Goal: Task Accomplishment & Management: Manage account settings

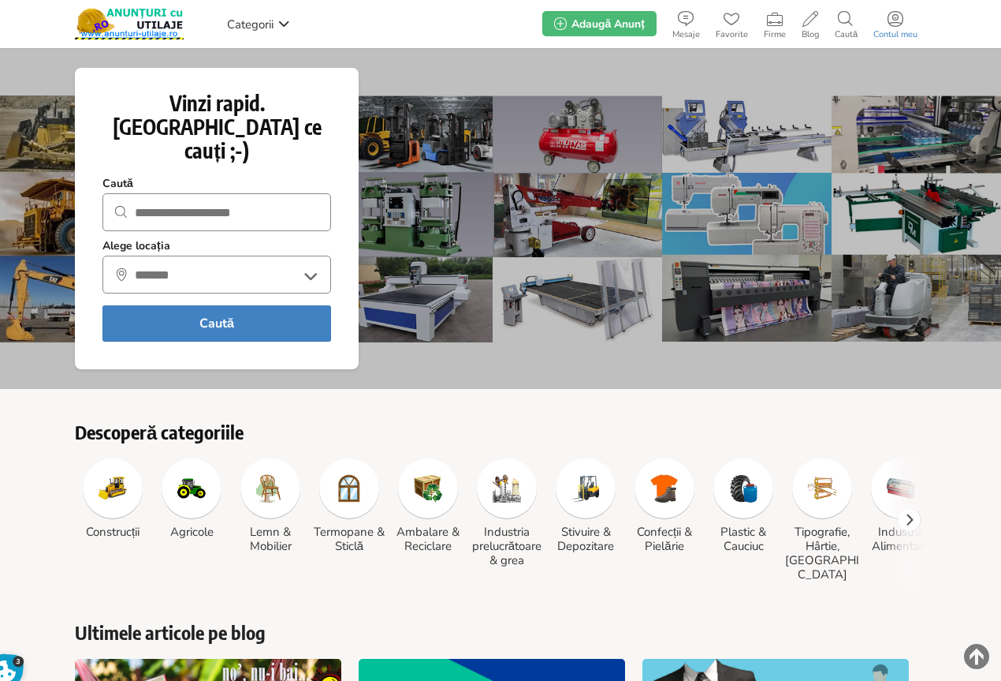
click at [897, 19] on use at bounding box center [896, 19] width 16 height 16
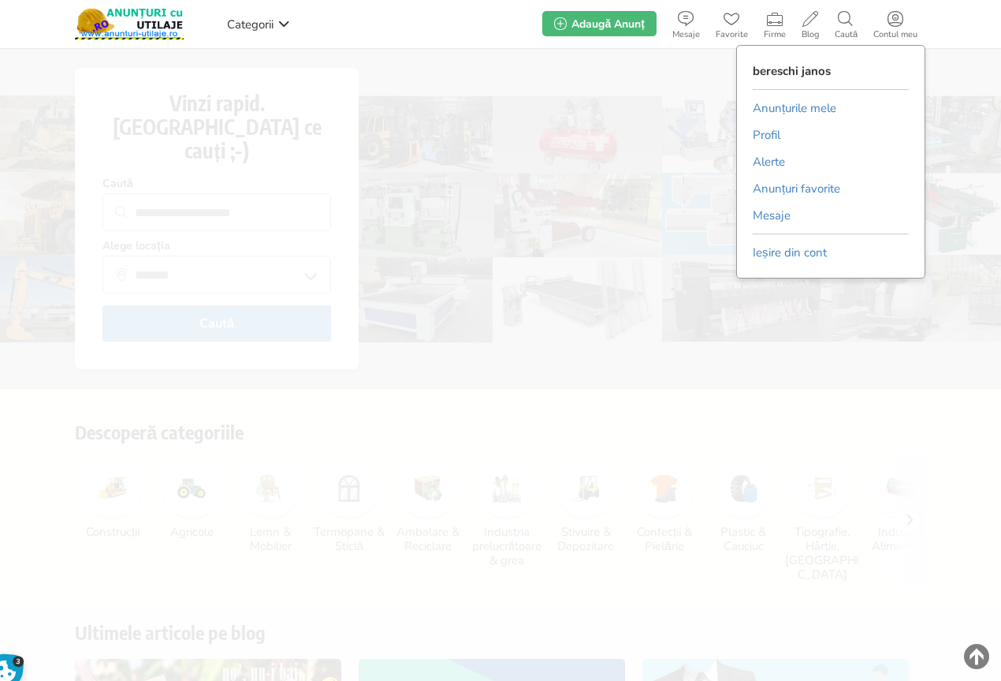
click at [811, 103] on link "Anunțurile mele" at bounding box center [795, 108] width 84 height 24
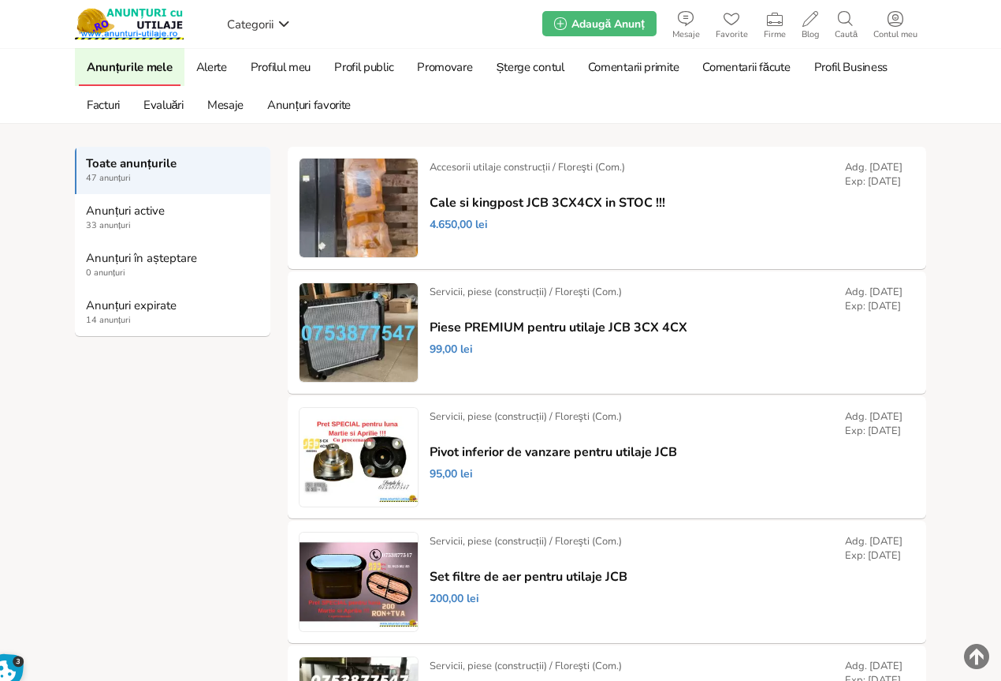
click at [116, 313] on link "Anunțuri expirate 14 anunțuri" at bounding box center [173, 312] width 196 height 47
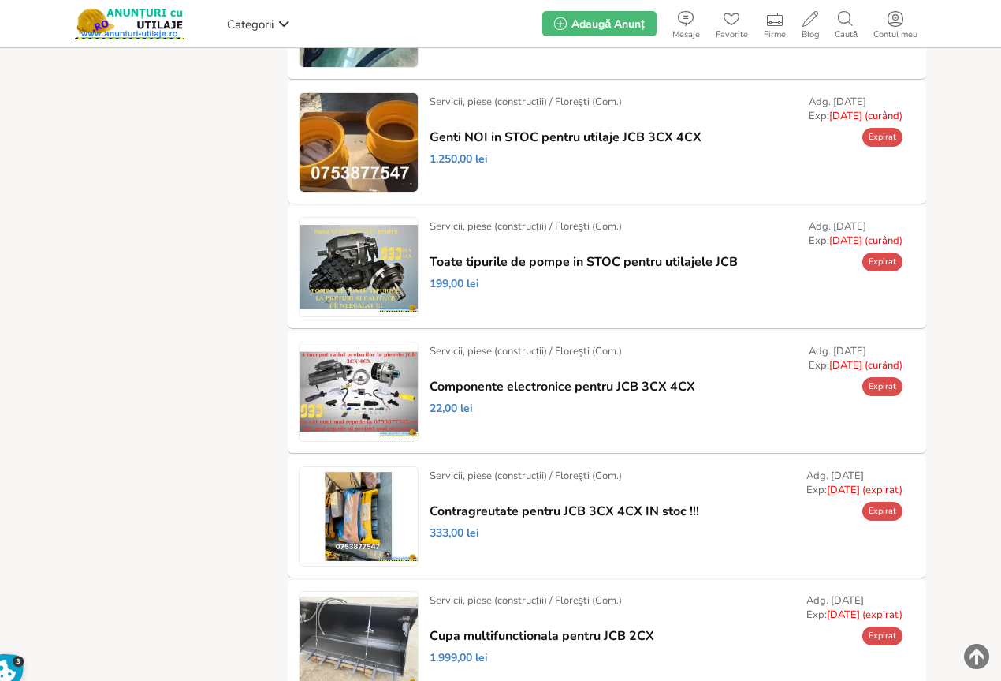
scroll to position [315, 0]
click at [0, 0] on link "Prelungește" at bounding box center [0, 0] width 0 height 0
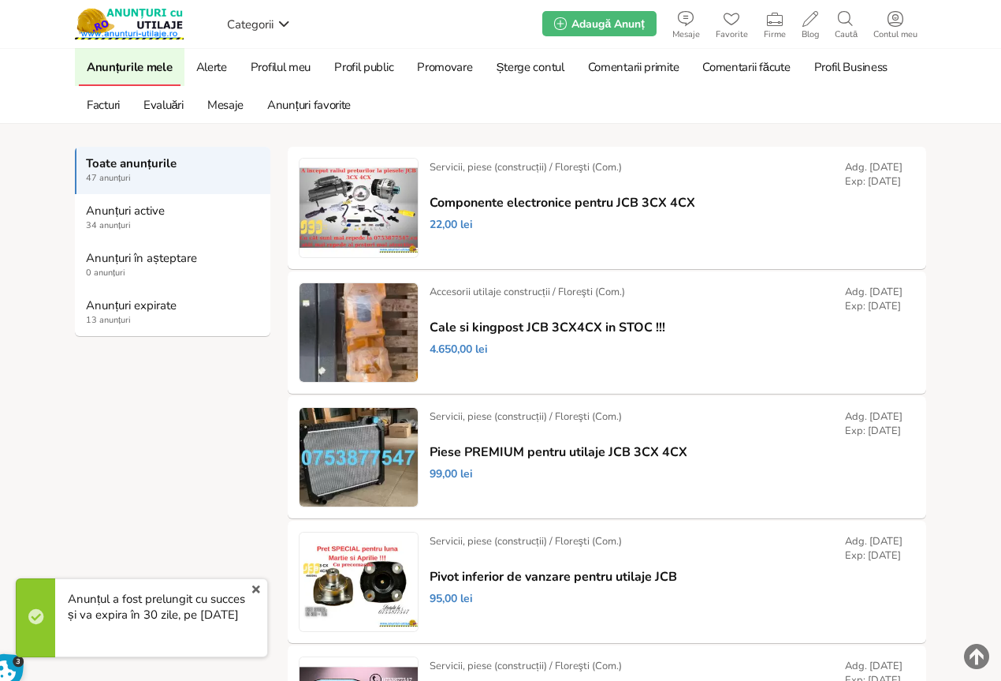
click at [120, 304] on strong "Anunțuri expirate" at bounding box center [173, 305] width 175 height 14
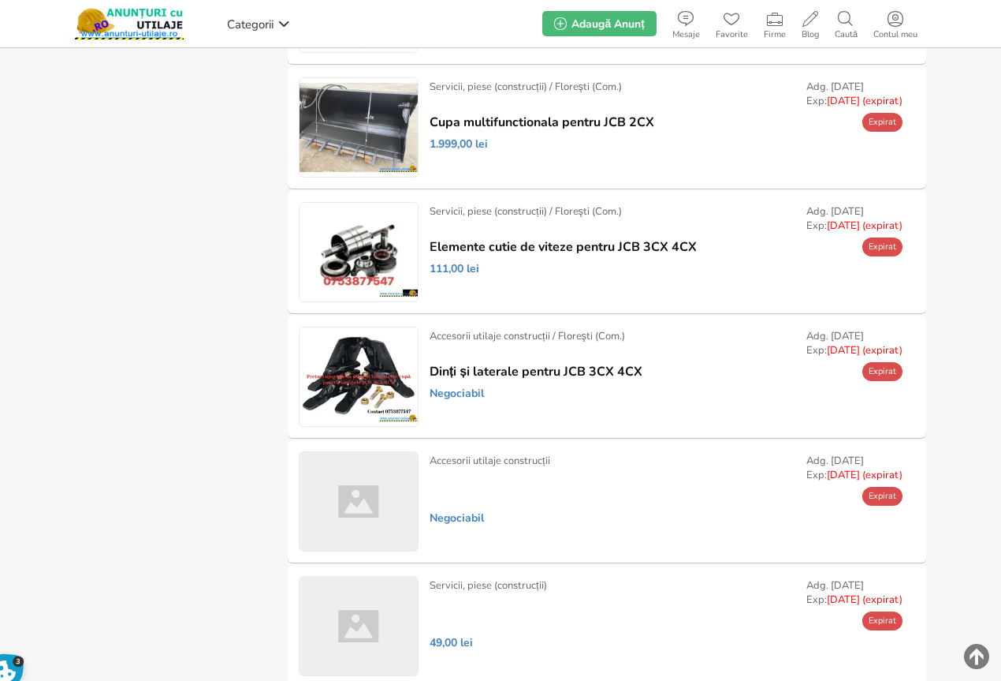
scroll to position [710, 0]
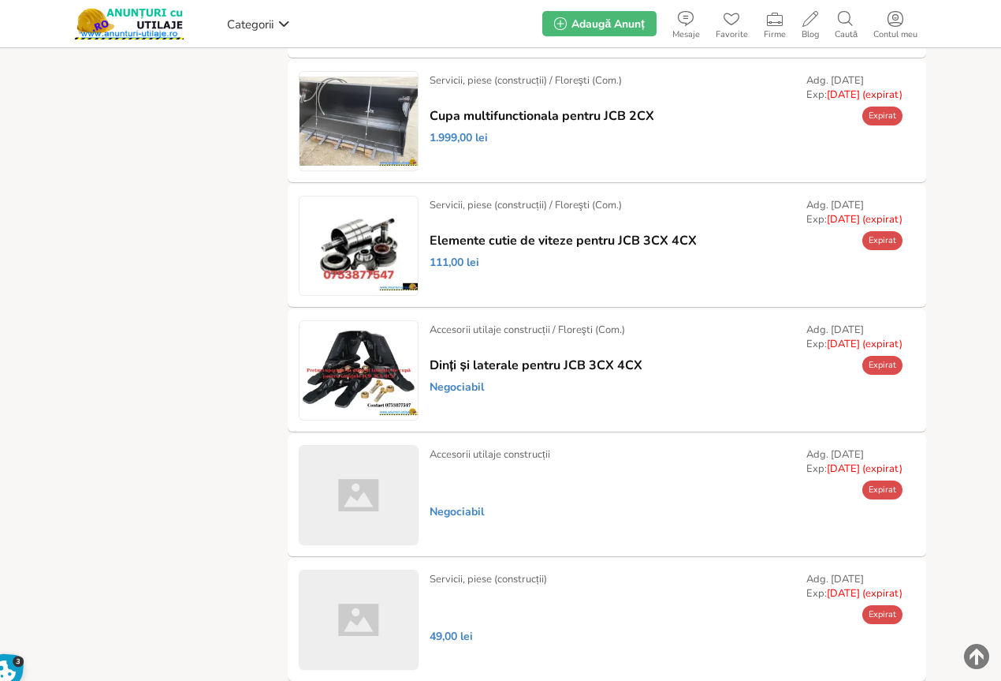
click at [0, 0] on link "Prelungește" at bounding box center [0, 0] width 0 height 0
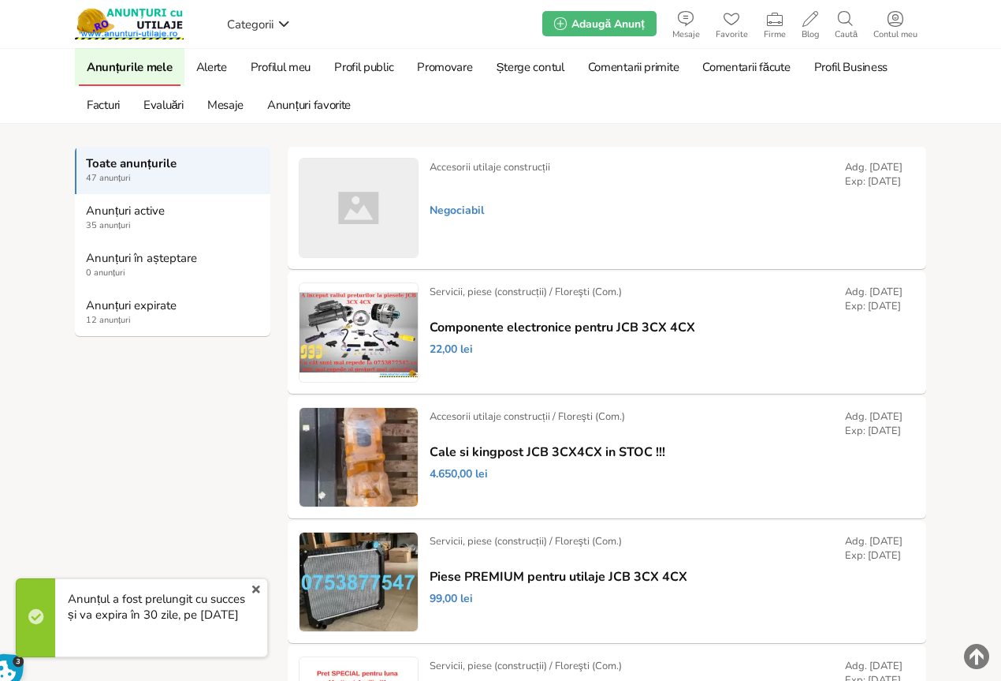
click at [114, 309] on strong "Anunțuri expirate" at bounding box center [173, 305] width 175 height 14
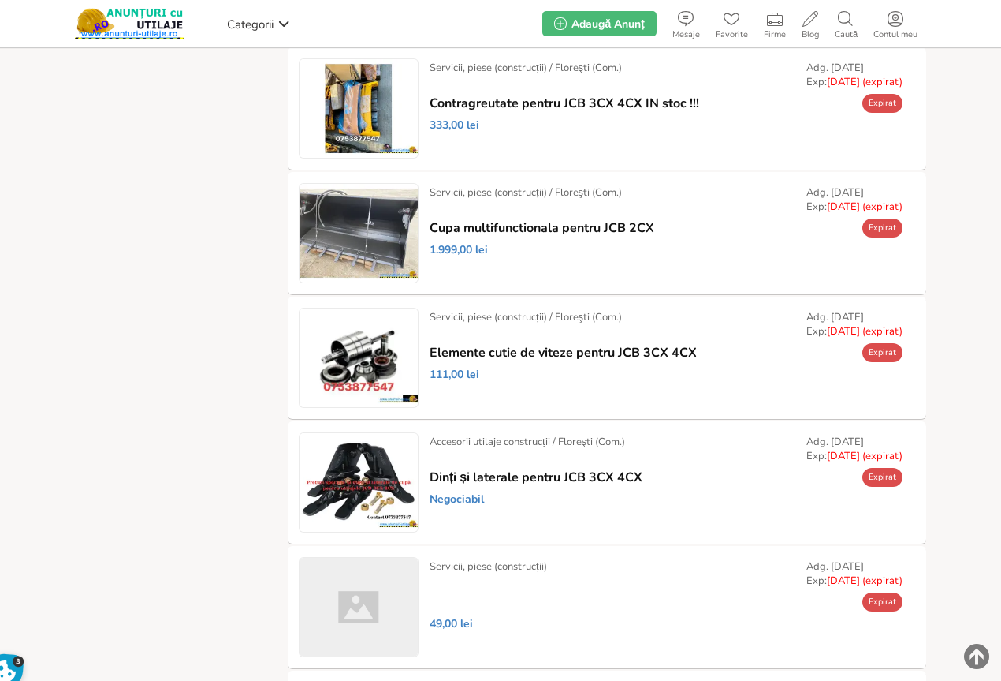
scroll to position [631, 0]
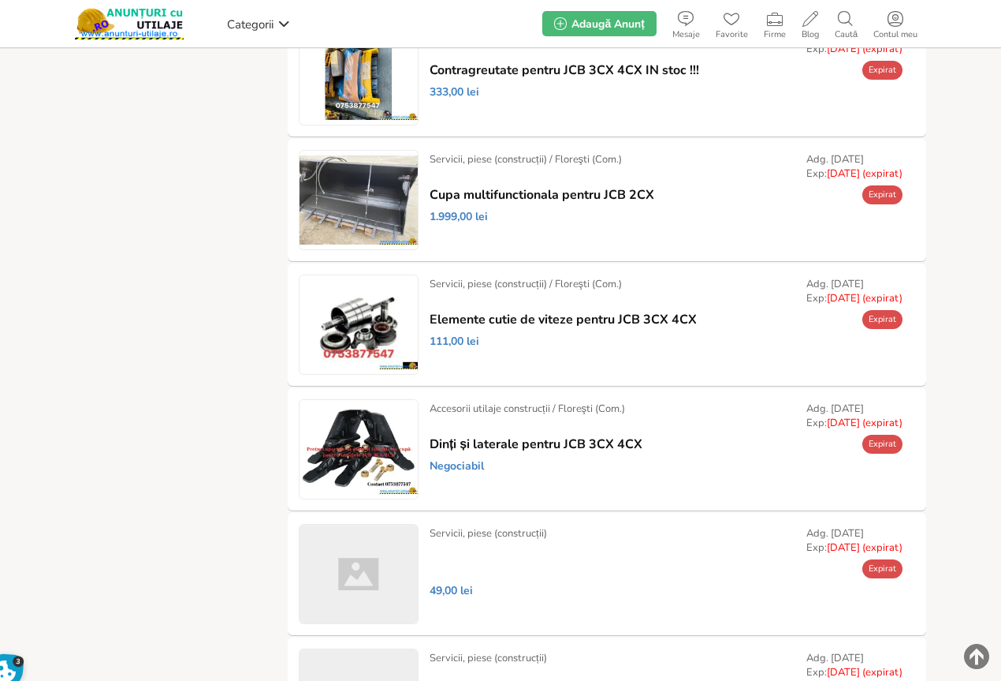
click at [0, 0] on link "Prelungește" at bounding box center [0, 0] width 0 height 0
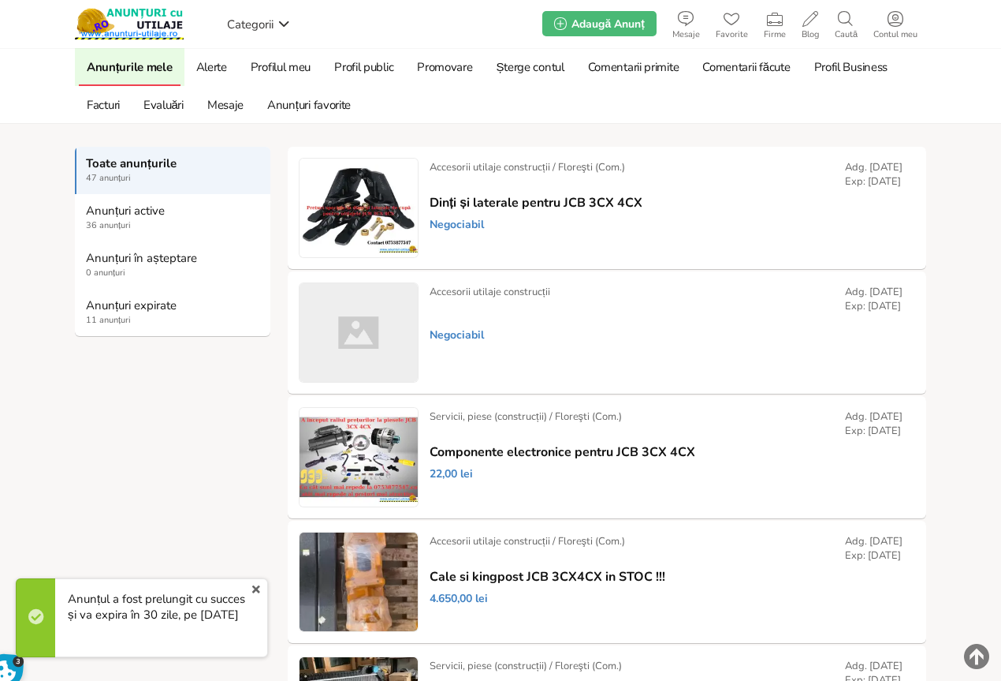
click at [0, 0] on link "Șterge" at bounding box center [0, 0] width 0 height 0
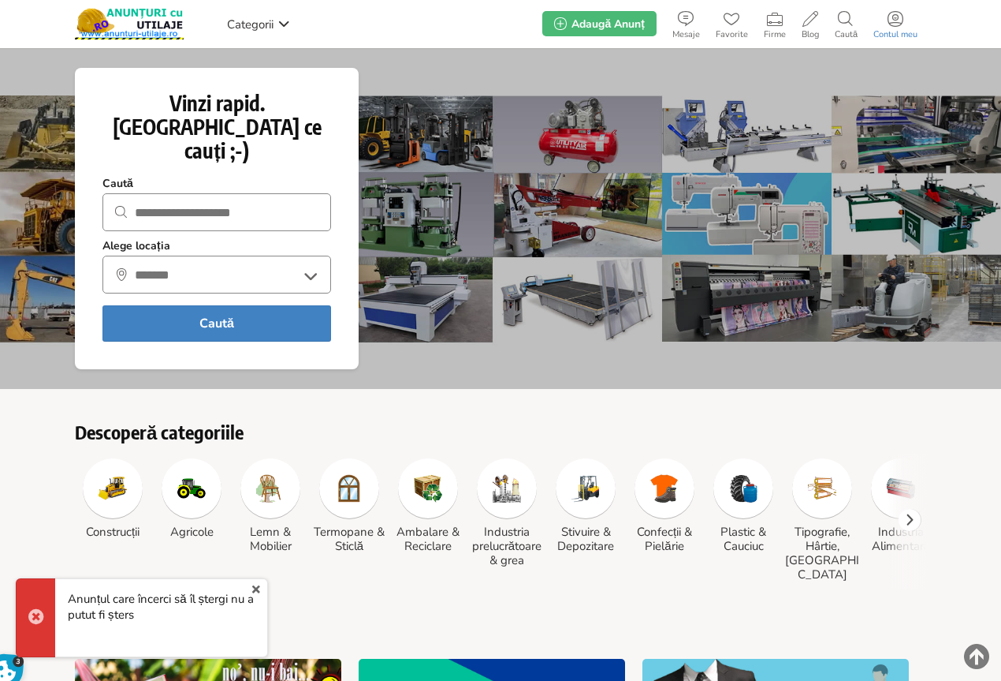
click at [895, 19] on icon at bounding box center [896, 19] width 16 height 16
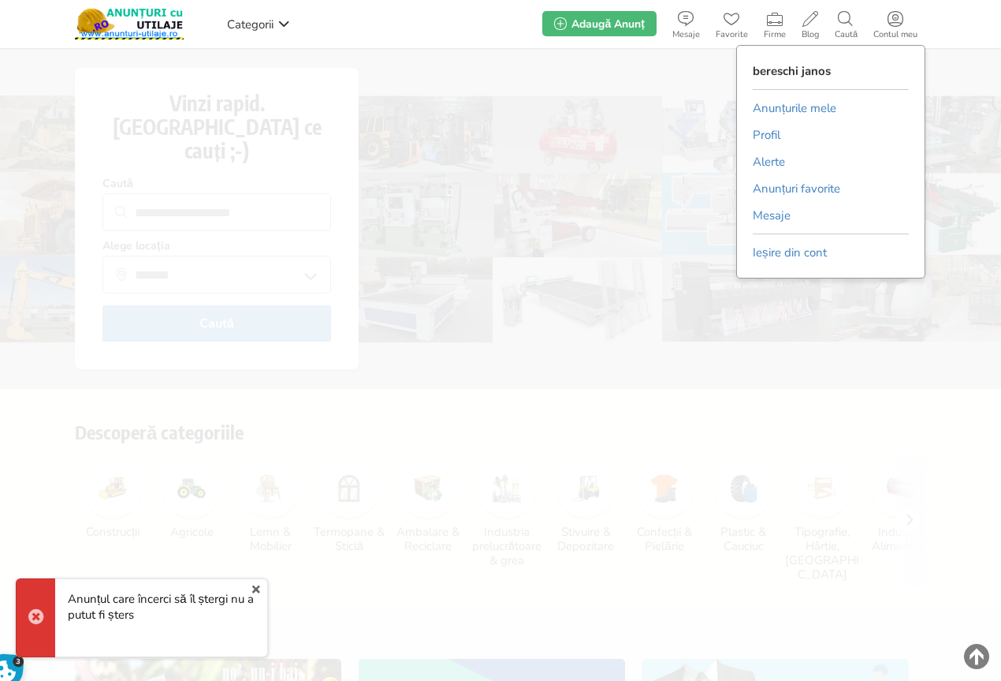
click at [800, 105] on link "Anunțurile mele" at bounding box center [795, 108] width 84 height 24
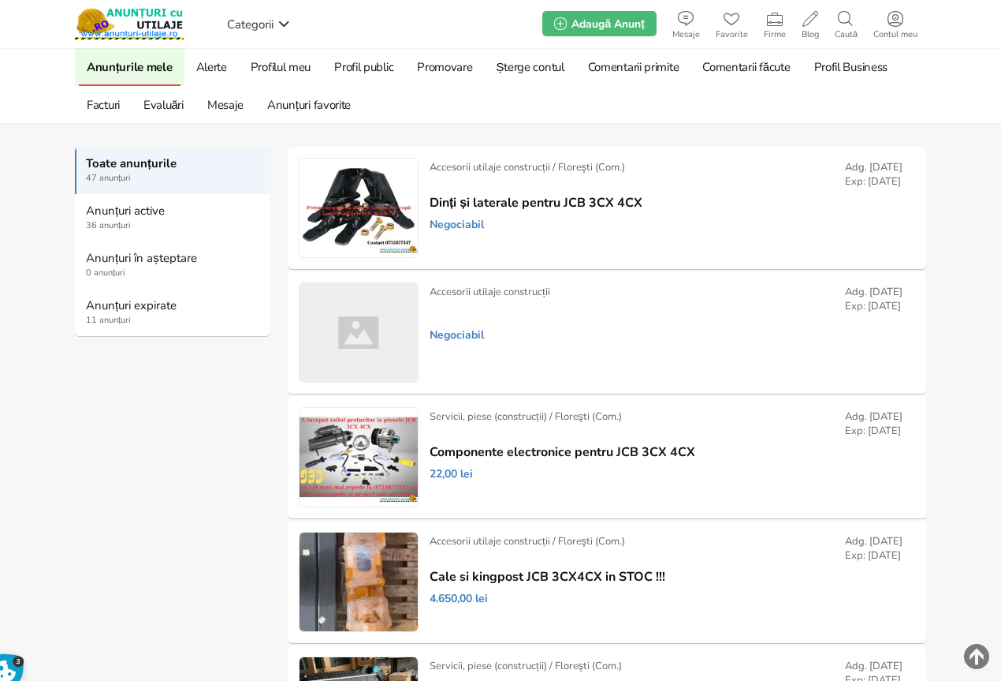
click at [0, 0] on link "Dezactivează" at bounding box center [0, 0] width 0 height 0
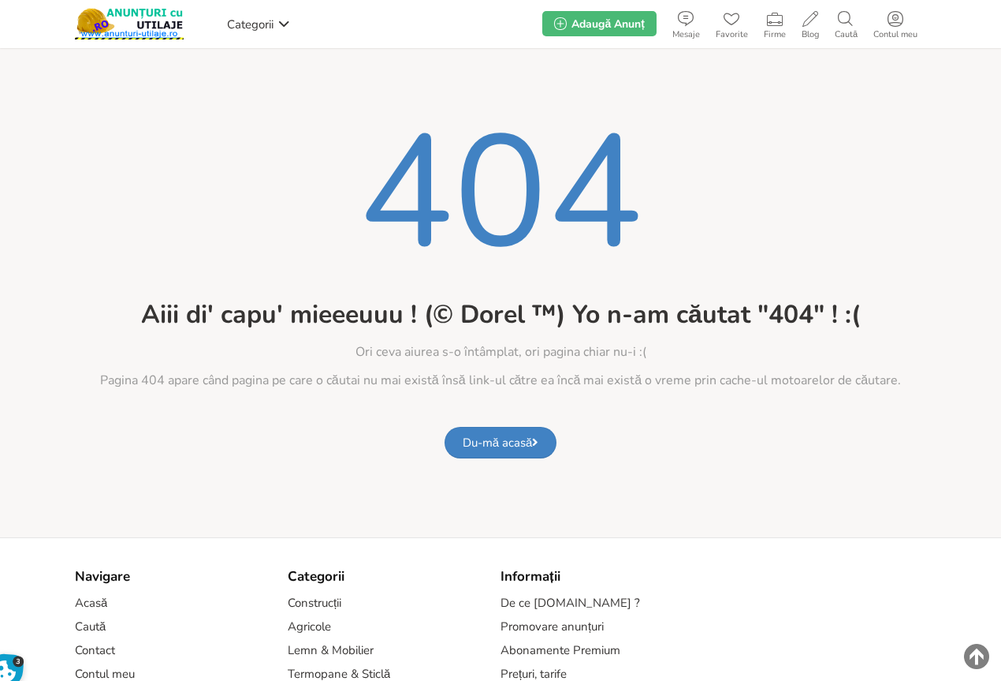
click at [502, 438] on link "Du-mă acasă" at bounding box center [501, 443] width 113 height 32
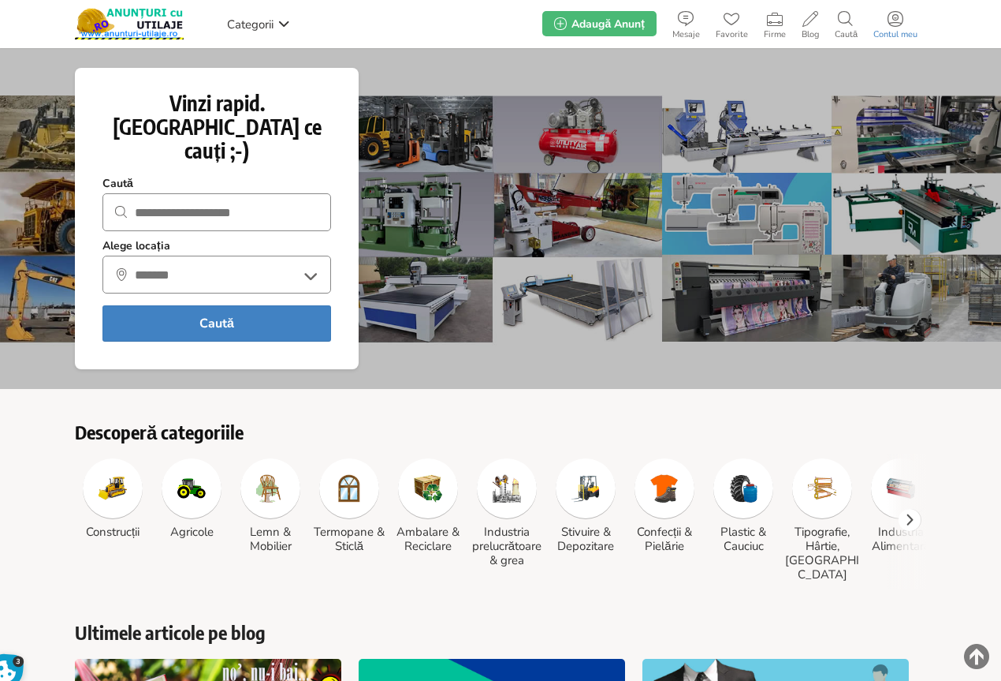
click at [902, 15] on icon at bounding box center [896, 19] width 16 height 16
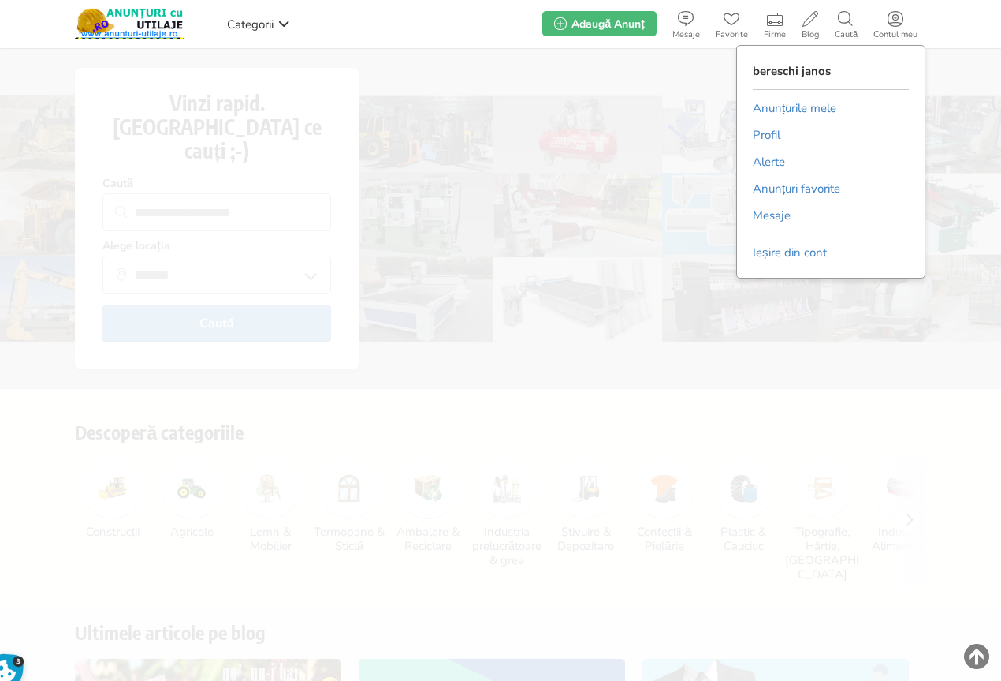
click at [800, 113] on link "Anunțurile mele" at bounding box center [795, 108] width 84 height 24
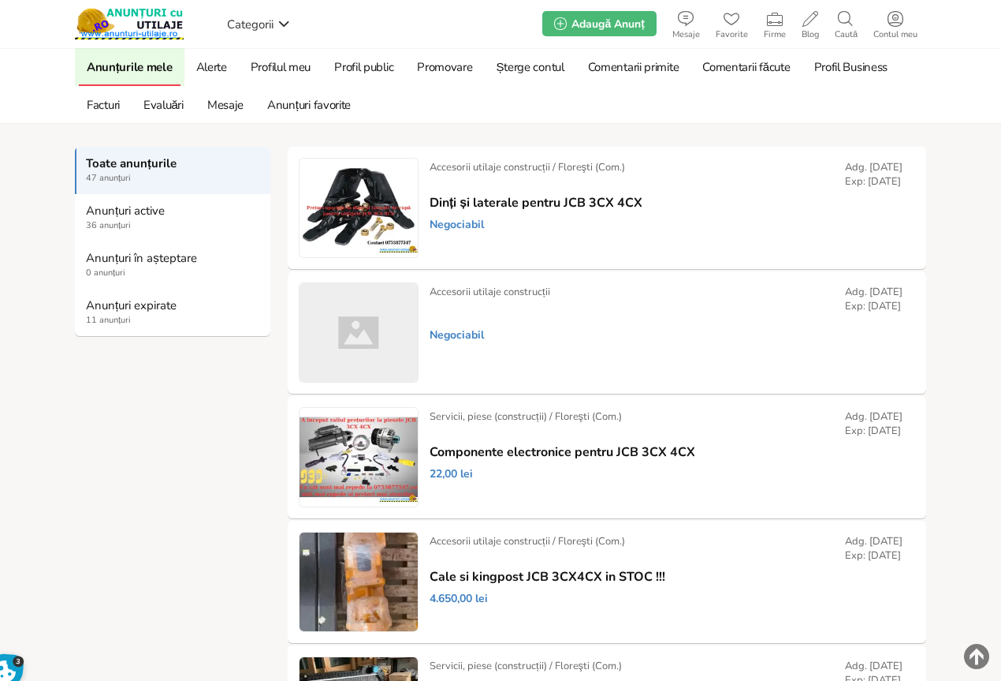
click at [118, 306] on strong "Anunțuri expirate" at bounding box center [173, 305] width 175 height 14
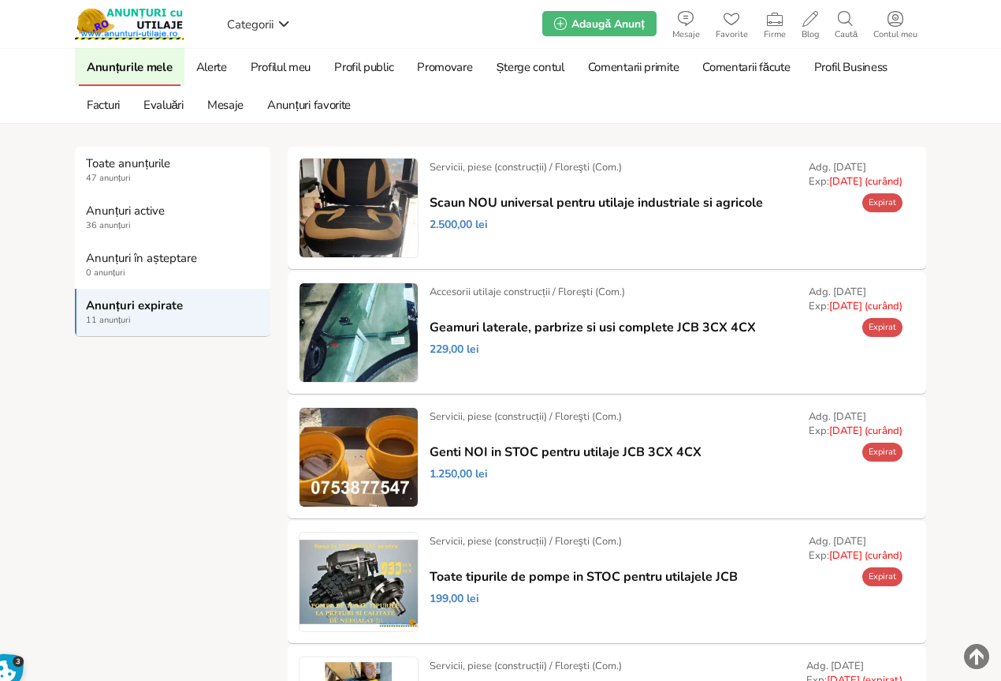
click at [0, 0] on link "Prelungește" at bounding box center [0, 0] width 0 height 0
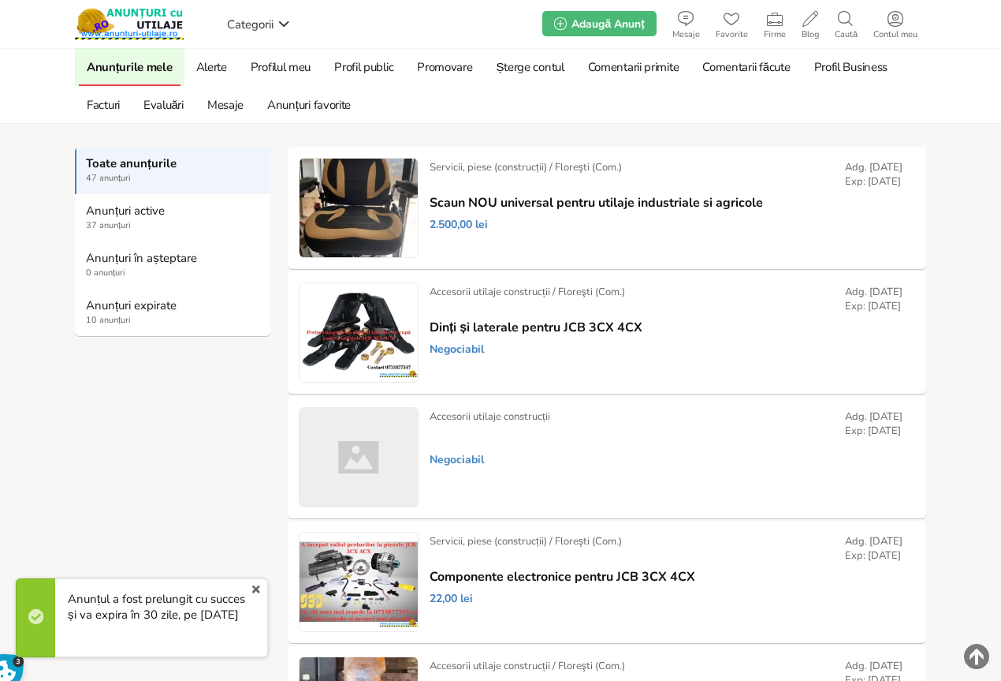
click at [0, 0] on link "Modifică" at bounding box center [0, 0] width 0 height 0
